Goal: Navigation & Orientation: Find specific page/section

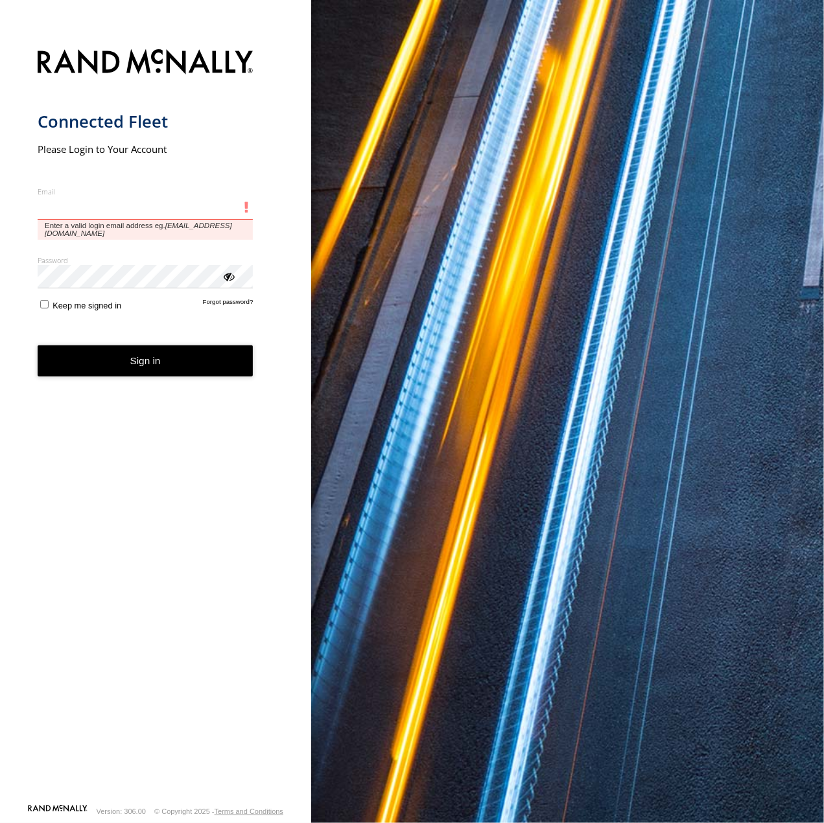
type input "**********"
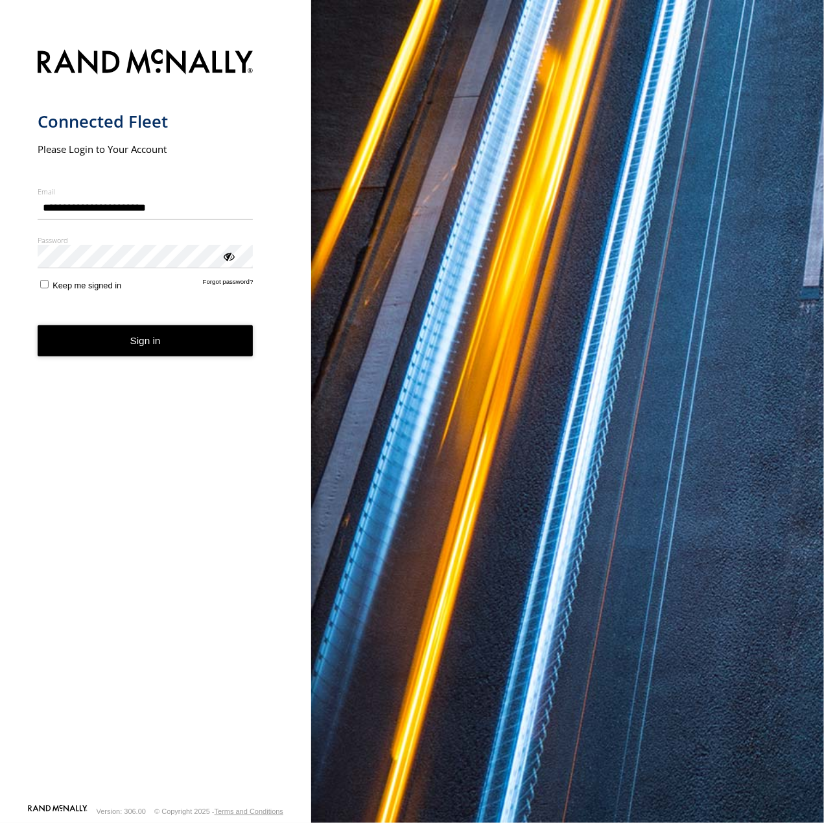
click at [150, 341] on button "Sign in" at bounding box center [146, 341] width 216 height 32
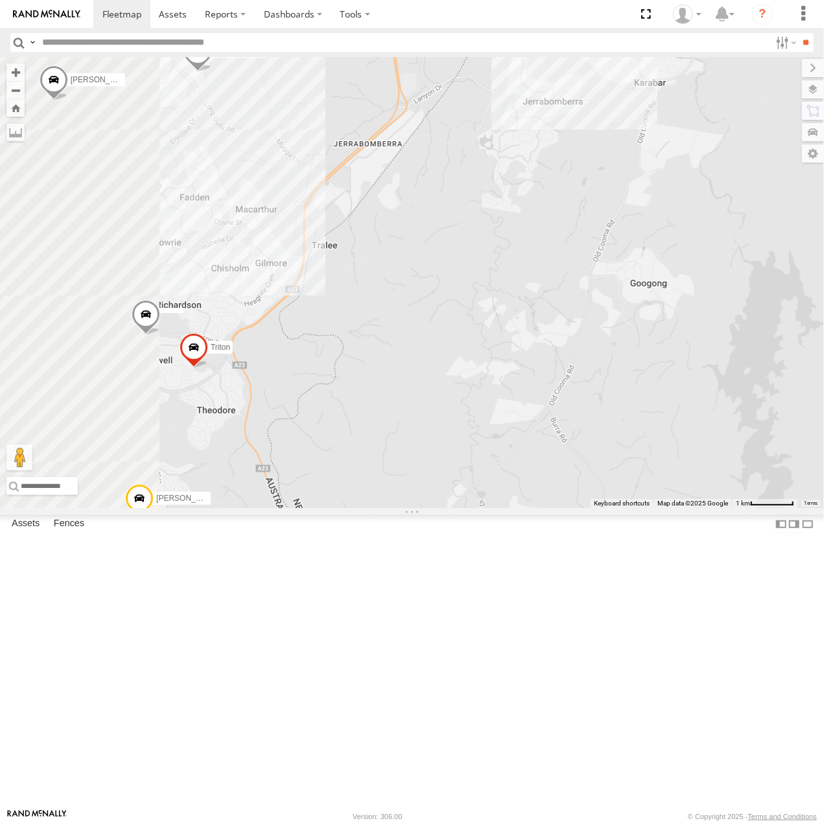
click at [0, 0] on div "All Assets" at bounding box center [0, 0] width 0 height 0
